Goal: Navigation & Orientation: Go to known website

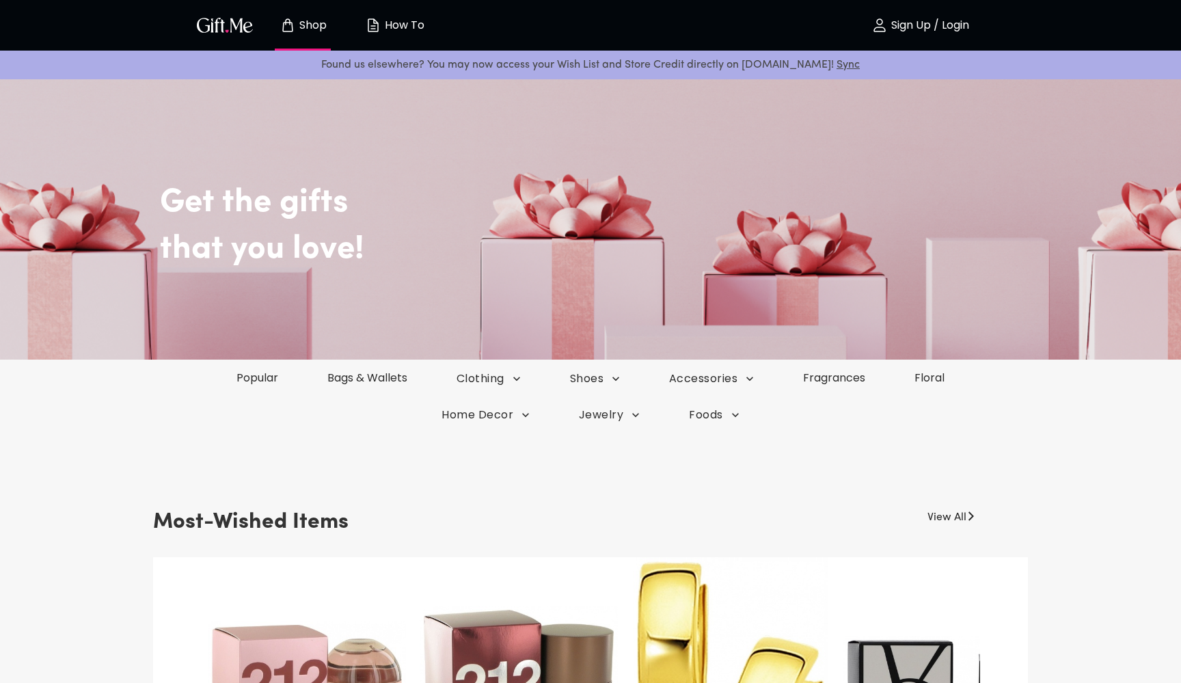
click at [312, 23] on p "Shop" at bounding box center [311, 26] width 31 height 12
click at [236, 23] on img "button" at bounding box center [225, 25] width 62 height 20
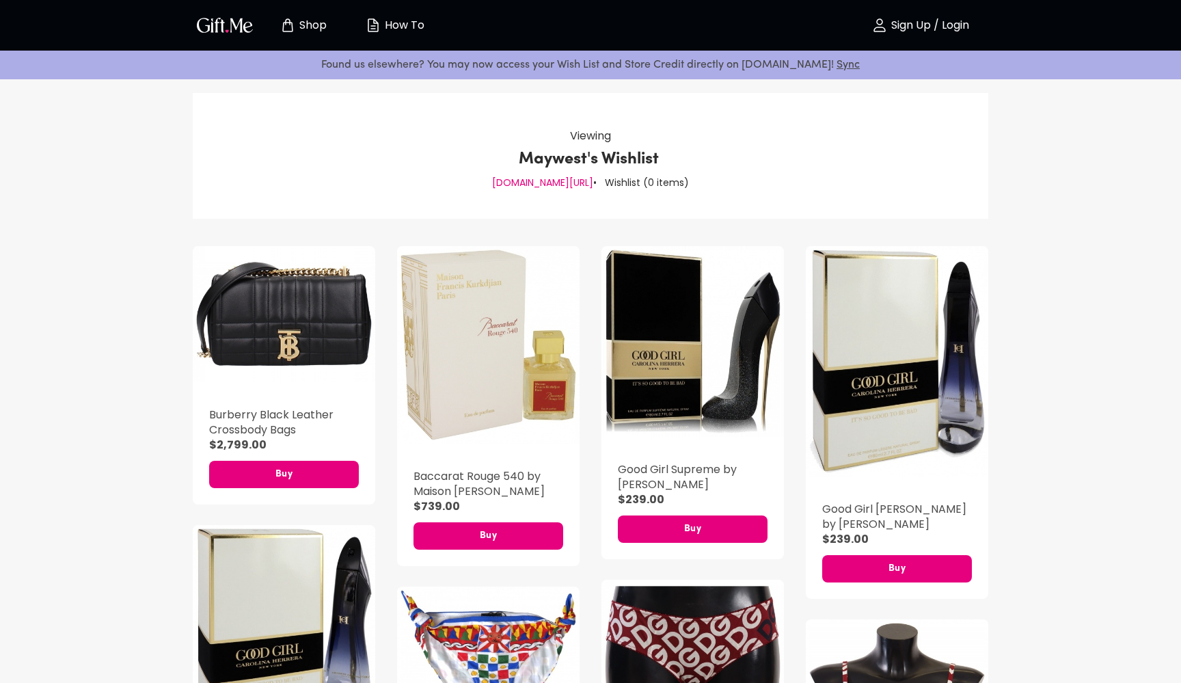
click at [230, 32] on img "button" at bounding box center [225, 25] width 62 height 20
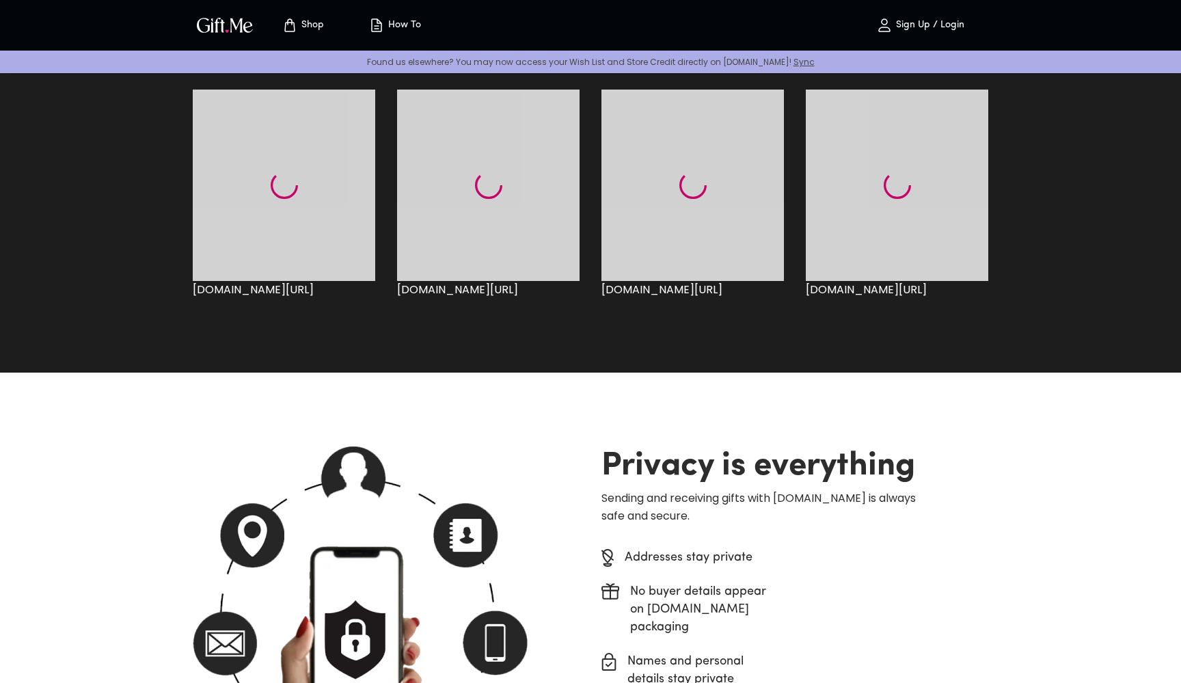
scroll to position [1228, 0]
